Goal: Information Seeking & Learning: Learn about a topic

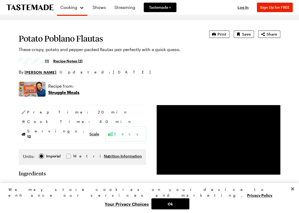
scroll to position [26, 0]
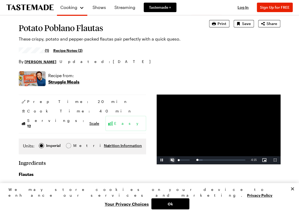
click at [171, 160] on span "Video Player" at bounding box center [172, 160] width 11 height 0
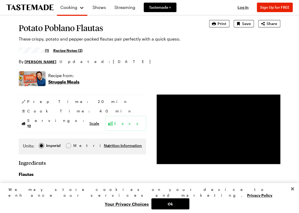
click at [46, 49] on span "(1)" at bounding box center [47, 50] width 4 height 5
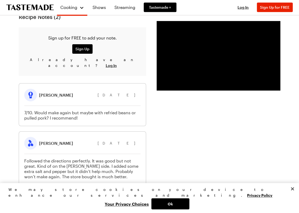
scroll to position [633, 0]
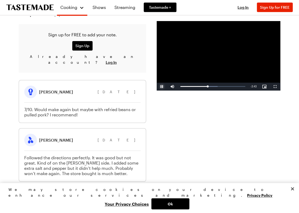
click at [157, 87] on span "Video Player" at bounding box center [162, 87] width 11 height 0
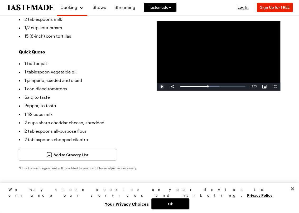
scroll to position [238, 0]
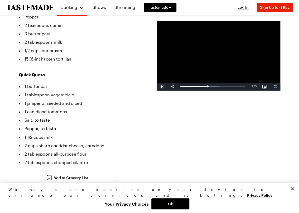
click at [162, 87] on span "Video Player" at bounding box center [162, 87] width 11 height 0
click at [211, 87] on div "Loaded : 60.07% 3:06 2:45" at bounding box center [212, 86] width 65 height 1
click at [211, 87] on div "3:06" at bounding box center [196, 86] width 32 height 1
click at [217, 87] on div "Loaded : 65.45% 3:26 3:09" at bounding box center [212, 86] width 65 height 1
click at [220, 87] on div "3:54" at bounding box center [200, 86] width 40 height 1
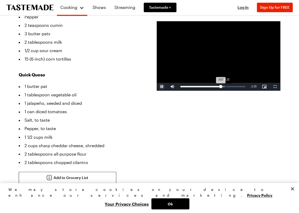
click at [226, 87] on div "4:25" at bounding box center [226, 86] width 0 height 1
click at [221, 87] on div "Loaded : 75.70% 4:11 4:25" at bounding box center [212, 86] width 65 height 1
click at [218, 87] on div "Loaded : 75.70% 3:50 4:05" at bounding box center [212, 86] width 65 height 1
click at [182, 89] on div "Loaded : 88.81% 0:37 4:33" at bounding box center [213, 87] width 70 height 8
click at [204, 87] on div "Loaded : 18.36% 2:28 0:20" at bounding box center [212, 86] width 65 height 1
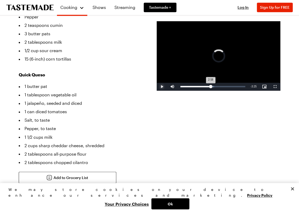
click at [210, 87] on div "Loaded : 52.17% 3:00 2:58" at bounding box center [212, 86] width 65 height 1
click at [212, 87] on div "Loaded : 62.67% 3:04 2:59" at bounding box center [212, 86] width 65 height 1
click at [213, 87] on div "3:11" at bounding box center [196, 86] width 32 height 1
drag, startPoint x: 188, startPoint y: 87, endPoint x: 194, endPoint y: 87, distance: 6.1
click at [193, 87] on div "Pause Mute 100% Current Time 3:22 / Duration 6:23 Loaded : 70.58% 0:00 3:22 Str…" at bounding box center [219, 87] width 124 height 8
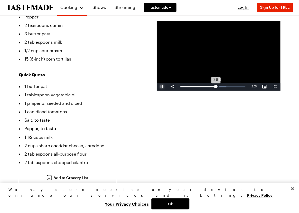
click at [216, 86] on div "3:28" at bounding box center [197, 86] width 35 height 1
click at [217, 86] on div "3:38" at bounding box center [198, 86] width 37 height 1
click at [218, 86] on div "3:45" at bounding box center [199, 86] width 38 height 1
click at [219, 86] on div "3:48" at bounding box center [199, 86] width 39 height 1
click at [220, 86] on div "3:53" at bounding box center [200, 86] width 40 height 1
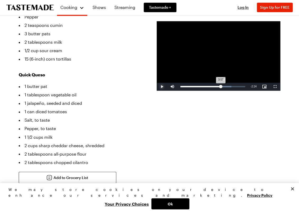
click at [220, 86] on div "3:57" at bounding box center [200, 86] width 40 height 1
click at [214, 87] on div "4:00" at bounding box center [200, 86] width 41 height 1
click at [212, 87] on div "3:27" at bounding box center [197, 86] width 35 height 1
click at [210, 87] on div "Loaded : 67.82% 3:01 3:01" at bounding box center [212, 86] width 65 height 1
click at [160, 87] on span "Video Player" at bounding box center [162, 87] width 11 height 0
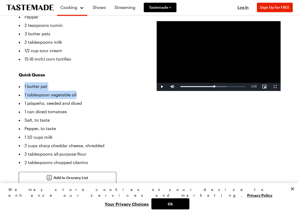
drag, startPoint x: 74, startPoint y: 90, endPoint x: 4, endPoint y: 85, distance: 69.8
click at [51, 99] on li "1 jalapeño, seeded and diced" at bounding box center [82, 103] width 127 height 8
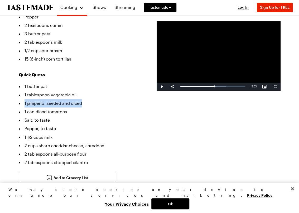
drag, startPoint x: 48, startPoint y: 95, endPoint x: -14, endPoint y: 96, distance: 61.9
click at [59, 100] on li "1 jalapeño, seeded and diced" at bounding box center [82, 103] width 127 height 8
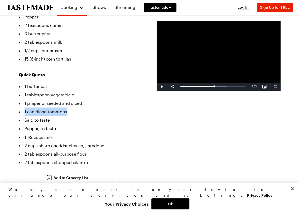
drag, startPoint x: 77, startPoint y: 107, endPoint x: -3, endPoint y: 103, distance: 80.2
click at [57, 116] on li "Salt, to taste" at bounding box center [82, 120] width 127 height 8
drag, startPoint x: 41, startPoint y: 114, endPoint x: 44, endPoint y: 120, distance: 7.3
click at [32, 116] on li "Salt, to taste" at bounding box center [82, 120] width 127 height 8
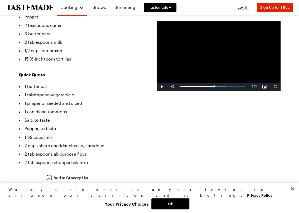
click at [67, 124] on li "Pepper, to taste" at bounding box center [82, 128] width 127 height 8
drag, startPoint x: 60, startPoint y: 132, endPoint x: 27, endPoint y: 132, distance: 33.5
click at [27, 133] on li "1 1/2 cups milk" at bounding box center [82, 137] width 127 height 8
click at [93, 134] on li "1 1/2 cups milk" at bounding box center [82, 137] width 127 height 8
click at [160, 87] on span "Video Player" at bounding box center [162, 87] width 11 height 0
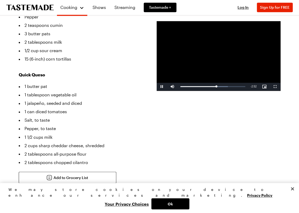
click at [193, 37] on video "Video Player" at bounding box center [219, 56] width 124 height 70
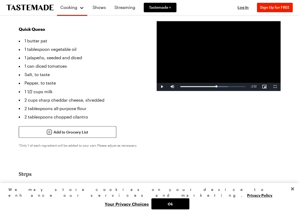
scroll to position [290, 0]
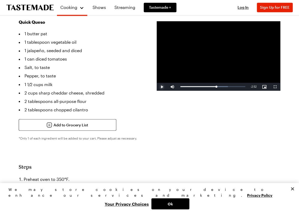
click at [158, 87] on span "Video Player" at bounding box center [162, 87] width 11 height 0
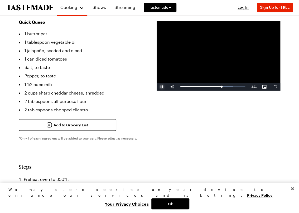
click at [157, 87] on span "Video Player" at bounding box center [162, 87] width 11 height 0
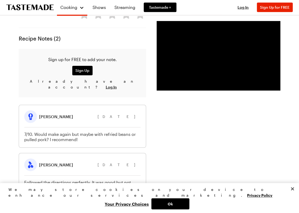
scroll to position [607, 0]
